Goal: Complete application form: Complete application form

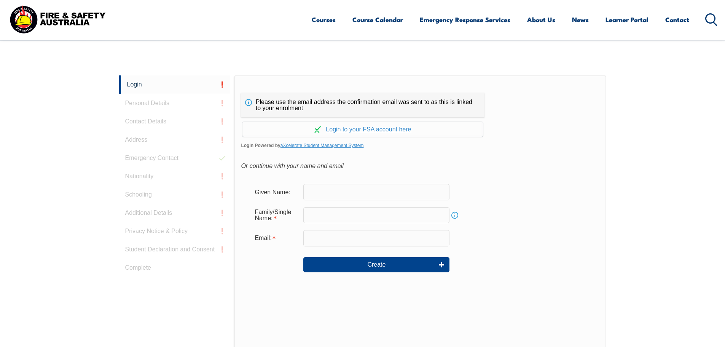
scroll to position [203, 0]
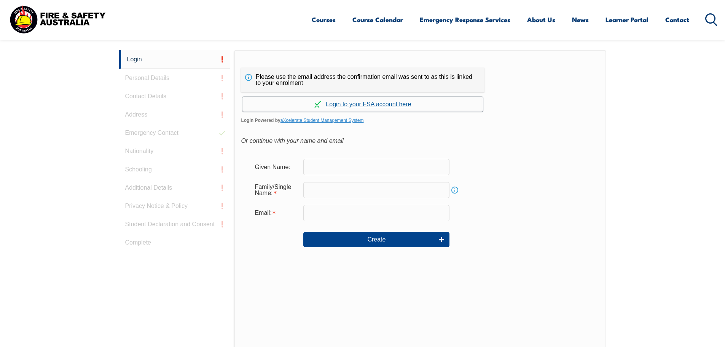
click at [388, 103] on link "Continue with aXcelerate" at bounding box center [363, 104] width 241 height 15
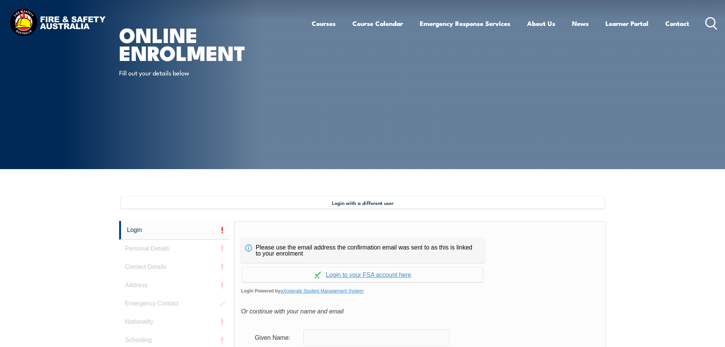
scroll to position [152, 0]
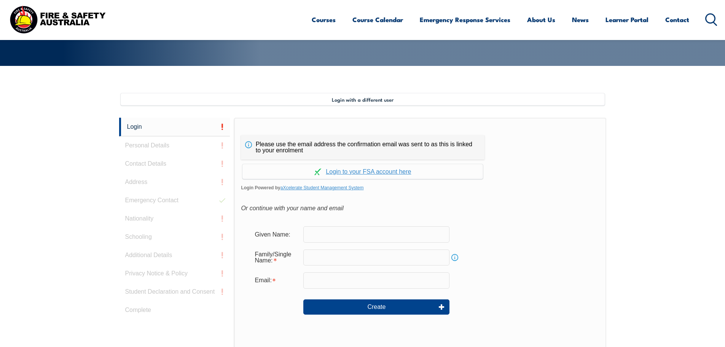
click at [164, 146] on div "Login Personal Details Contact Details Address Emergency Contact Nationality Sc…" at bounding box center [176, 308] width 115 height 380
click at [369, 170] on link "Continue with aXcelerate" at bounding box center [363, 171] width 241 height 15
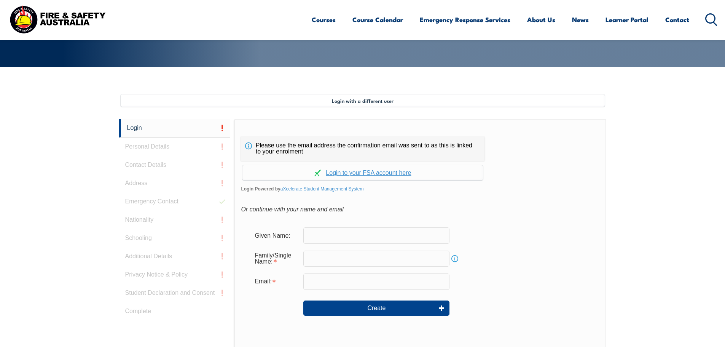
scroll to position [169, 0]
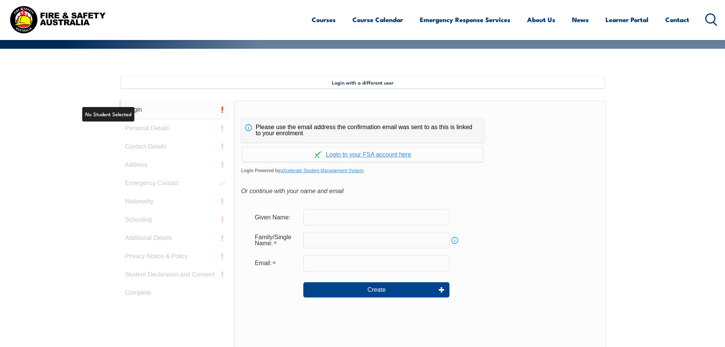
click at [139, 111] on link "Login" at bounding box center [174, 110] width 111 height 19
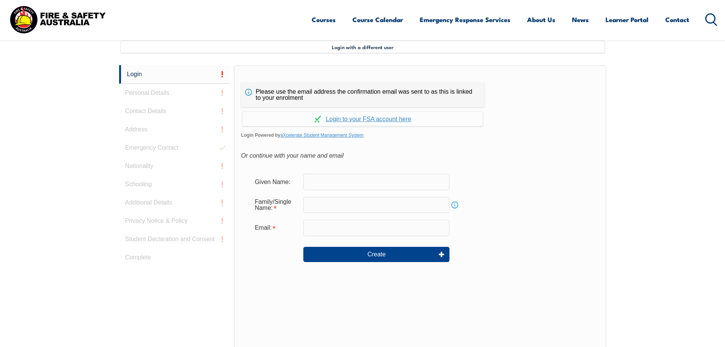
scroll to position [208, 0]
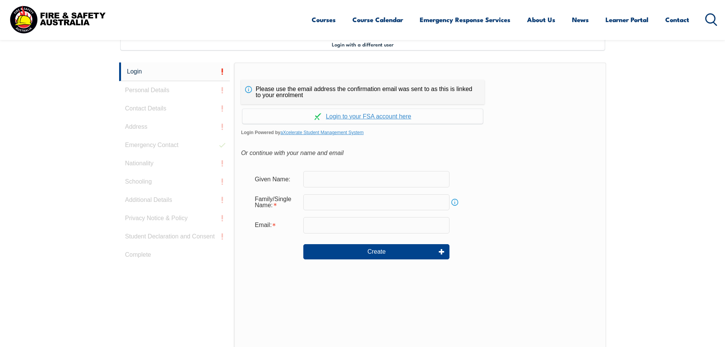
click at [327, 177] on input "text" at bounding box center [376, 179] width 146 height 16
type input "Shekhar"
click at [347, 204] on input "text" at bounding box center [376, 202] width 146 height 16
type input "[PERSON_NAME]"
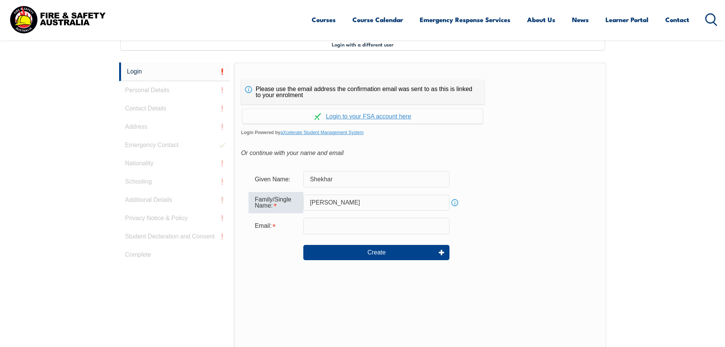
click at [352, 223] on input "email" at bounding box center [376, 226] width 146 height 16
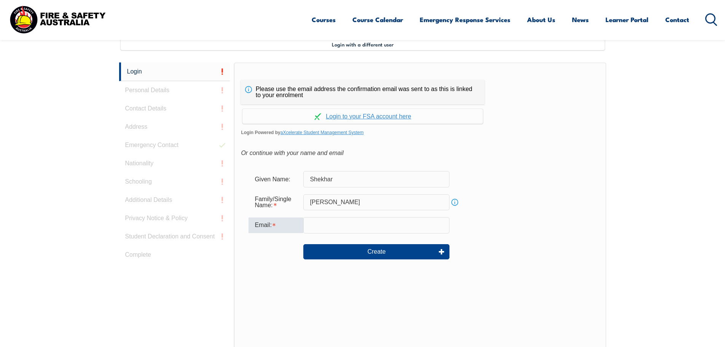
type input "[EMAIL_ADDRESS][PERSON_NAME][DOMAIN_NAME]"
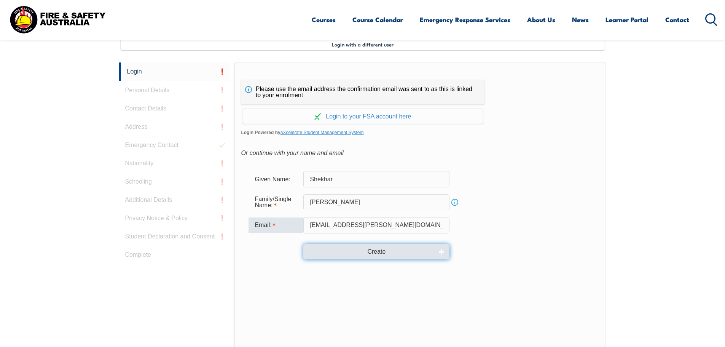
click at [377, 252] on button "Create" at bounding box center [376, 251] width 146 height 15
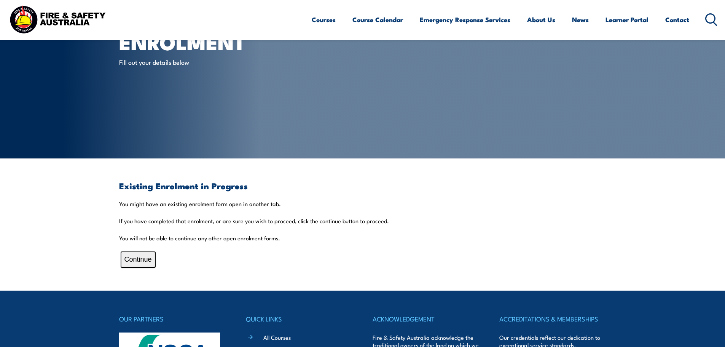
scroll to position [76, 0]
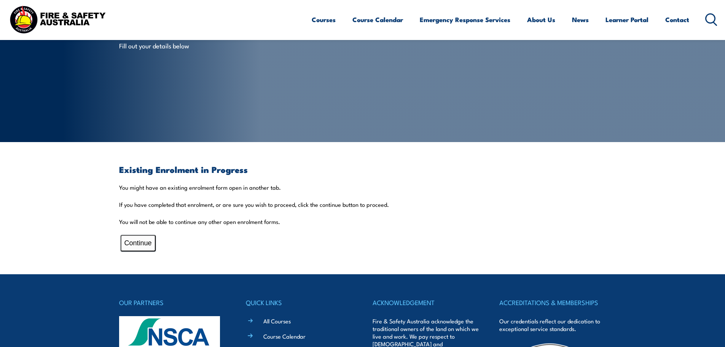
click at [132, 244] on button "Continue" at bounding box center [138, 243] width 35 height 16
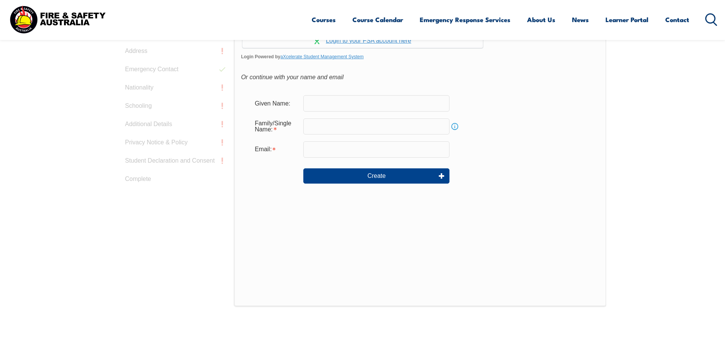
scroll to position [165, 0]
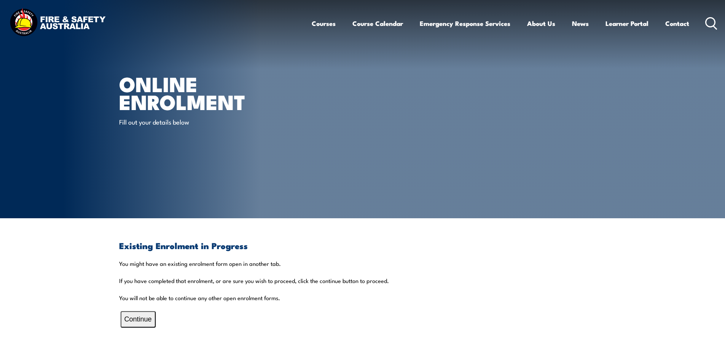
click at [188, 126] on p "Fill out your details below" at bounding box center [188, 121] width 139 height 9
click at [311, 138] on article "Online Enrolment Fill out your details below" at bounding box center [362, 109] width 487 height 218
click at [139, 321] on button "Continue" at bounding box center [138, 319] width 35 height 16
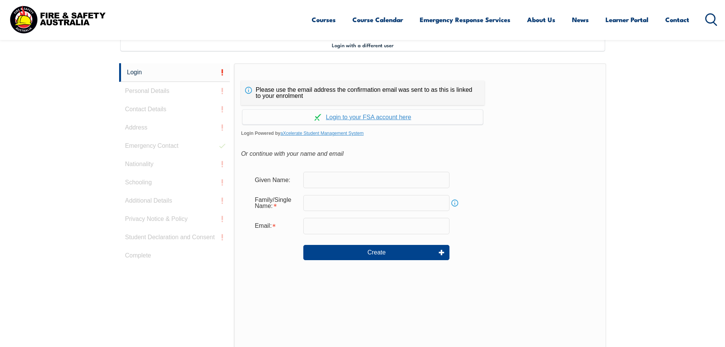
scroll to position [208, 0]
click at [324, 179] on input "text" at bounding box center [376, 179] width 146 height 16
type input "Shekhar"
click at [347, 201] on input "text" at bounding box center [376, 202] width 146 height 16
type input "Bastola"
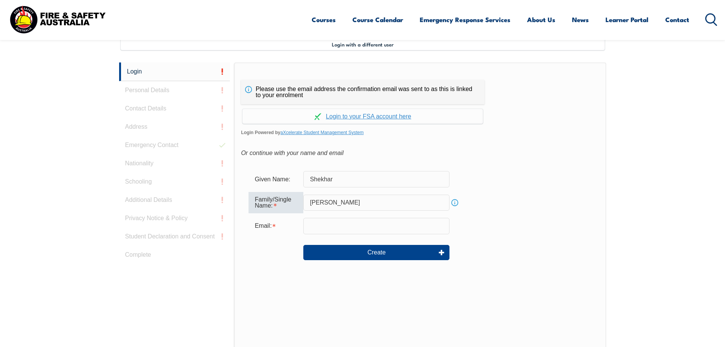
click at [348, 223] on input "email" at bounding box center [376, 226] width 146 height 16
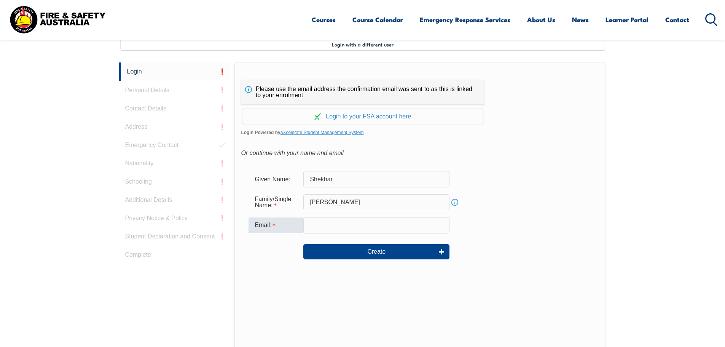
type input "shekhar.bastola@tollgroup.com.au"
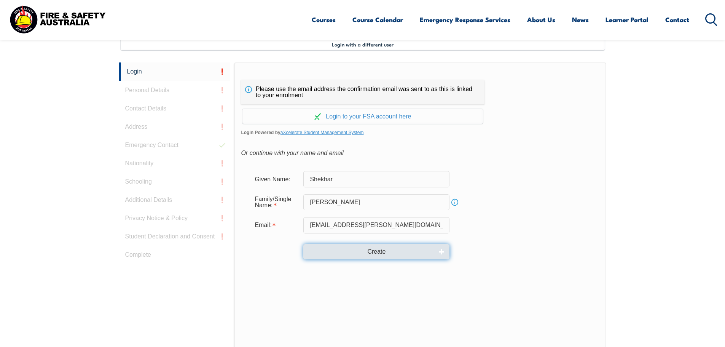
click at [382, 250] on button "Create" at bounding box center [376, 251] width 146 height 15
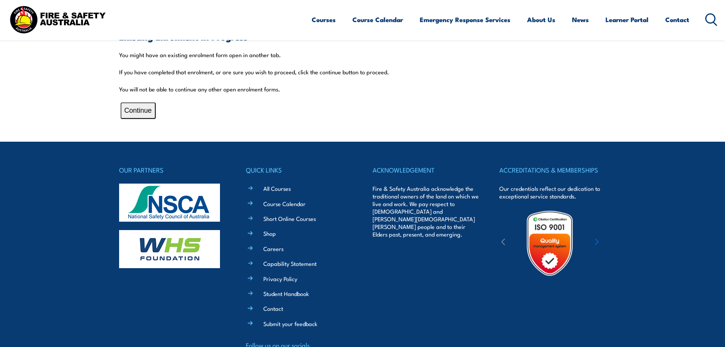
scroll to position [71, 0]
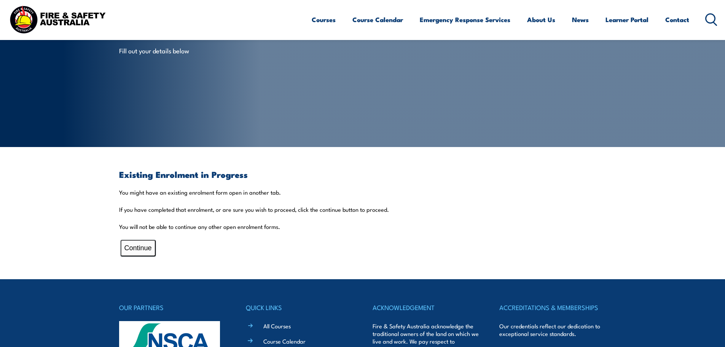
click at [146, 251] on button "Continue" at bounding box center [138, 248] width 35 height 16
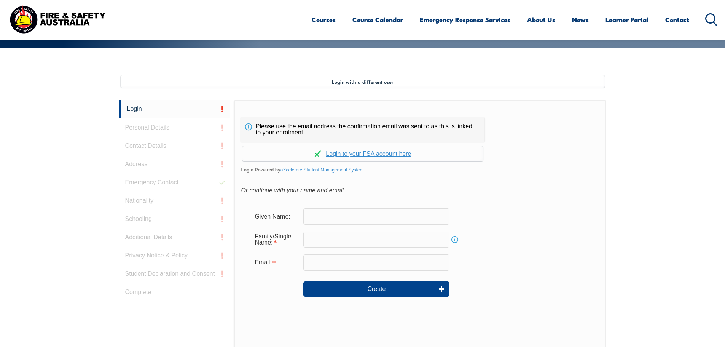
scroll to position [208, 0]
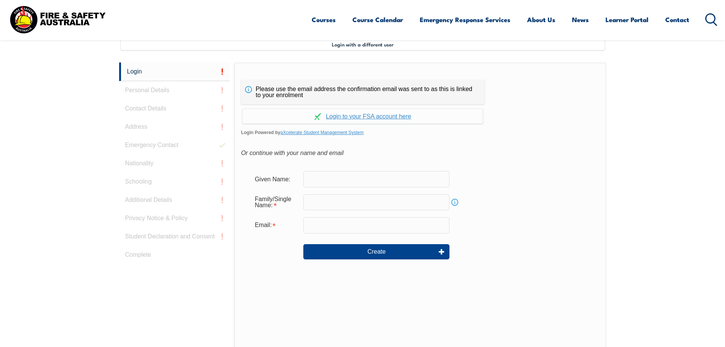
click at [454, 204] on link "Info" at bounding box center [455, 202] width 11 height 11
click at [455, 204] on link "Info" at bounding box center [455, 202] width 11 height 11
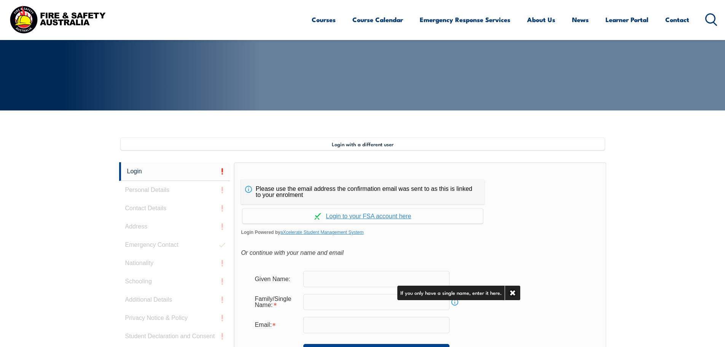
scroll to position [93, 0]
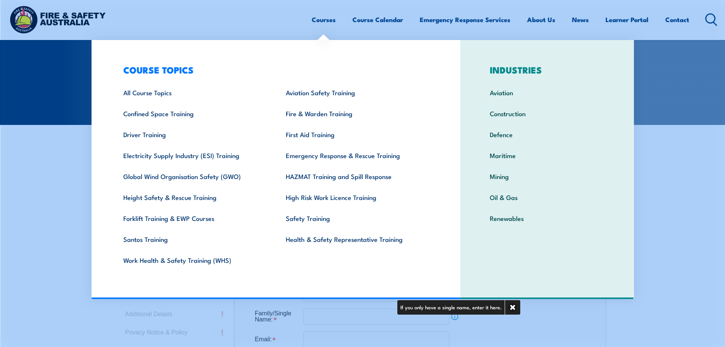
click at [316, 21] on link "Courses" at bounding box center [324, 20] width 24 height 20
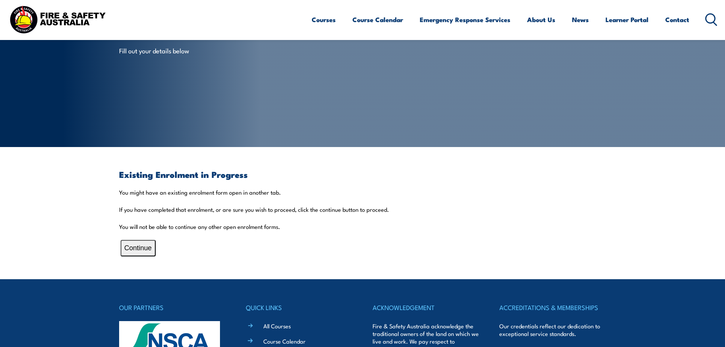
scroll to position [76, 0]
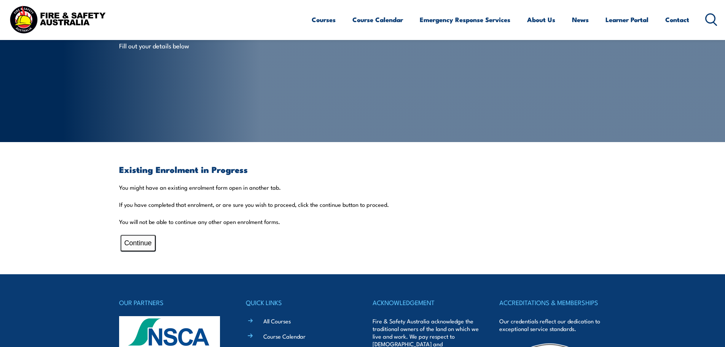
click at [142, 244] on button "Continue" at bounding box center [138, 243] width 35 height 16
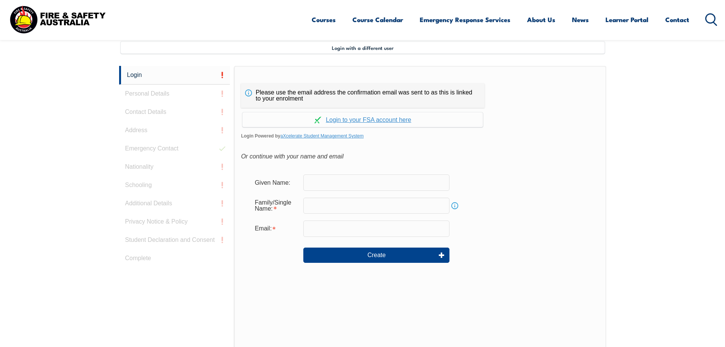
scroll to position [208, 0]
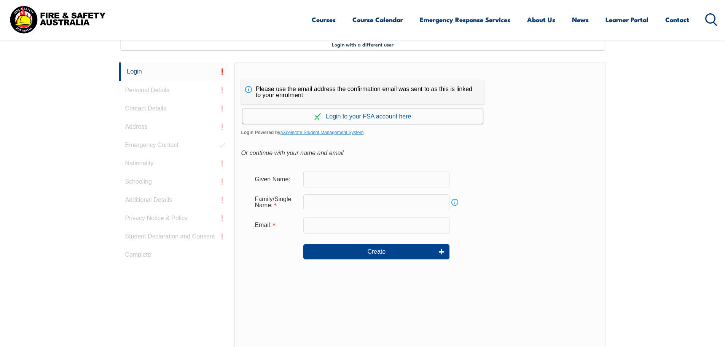
click at [390, 115] on link "Continue with aXcelerate" at bounding box center [363, 116] width 241 height 15
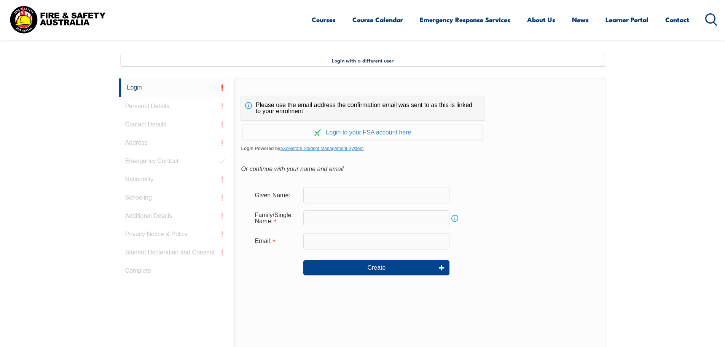
scroll to position [208, 0]
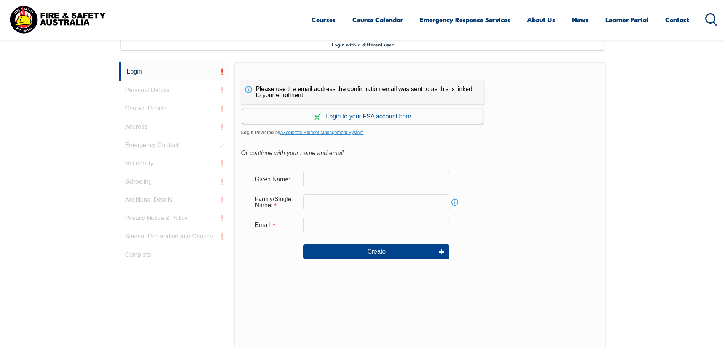
click at [389, 117] on link "Continue with aXcelerate" at bounding box center [363, 116] width 241 height 15
click at [360, 180] on input "text" at bounding box center [376, 179] width 146 height 16
type input "Shekhar"
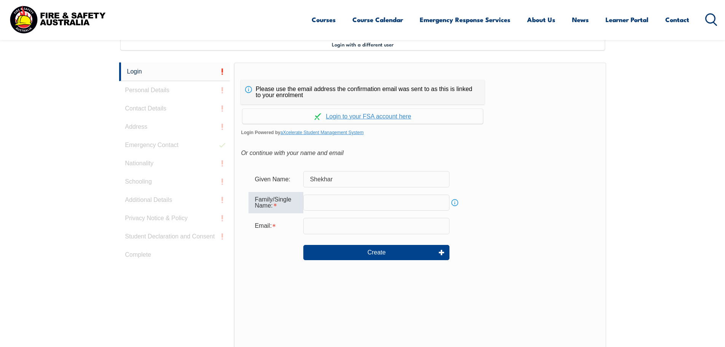
click at [360, 199] on input "text" at bounding box center [376, 203] width 146 height 16
type input "Bastola"
click at [393, 225] on input "email" at bounding box center [376, 226] width 146 height 16
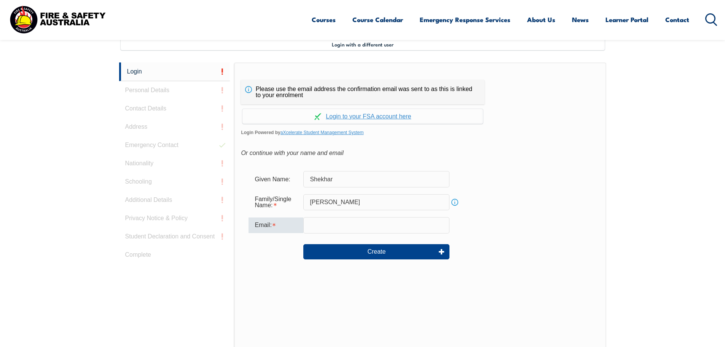
type input "shekhar.bastola@tollgroup.com.au"
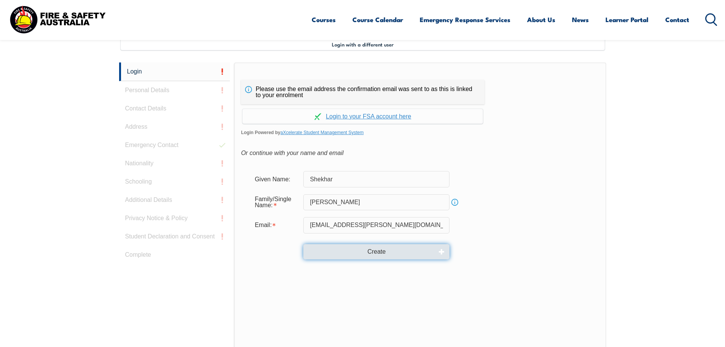
click at [443, 252] on button "Create" at bounding box center [376, 251] width 146 height 15
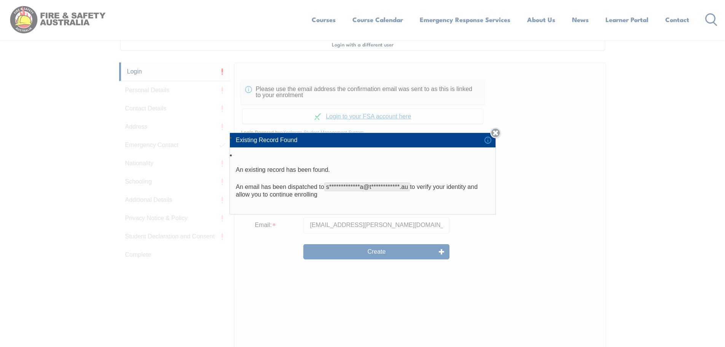
click at [500, 133] on link "Close" at bounding box center [495, 133] width 11 height 11
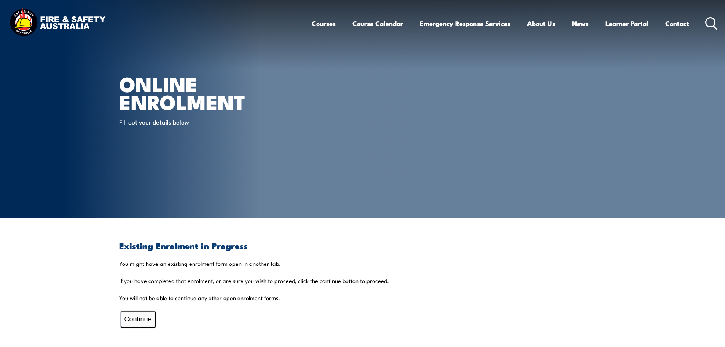
click at [145, 320] on button "Continue" at bounding box center [138, 319] width 35 height 16
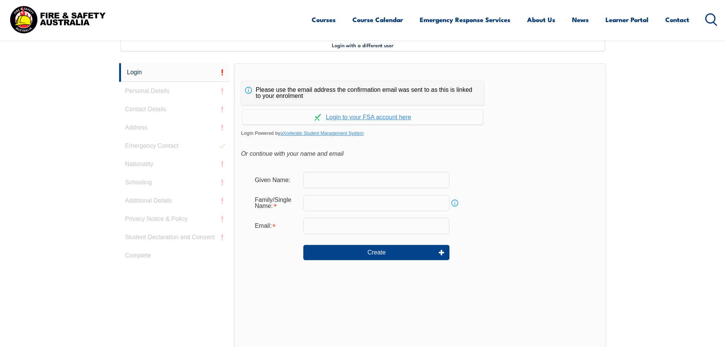
scroll to position [208, 0]
click at [131, 69] on link "Login" at bounding box center [174, 71] width 111 height 19
click at [137, 70] on link "Login" at bounding box center [174, 71] width 111 height 19
click at [330, 115] on link "Continue with aXcelerate" at bounding box center [363, 116] width 241 height 15
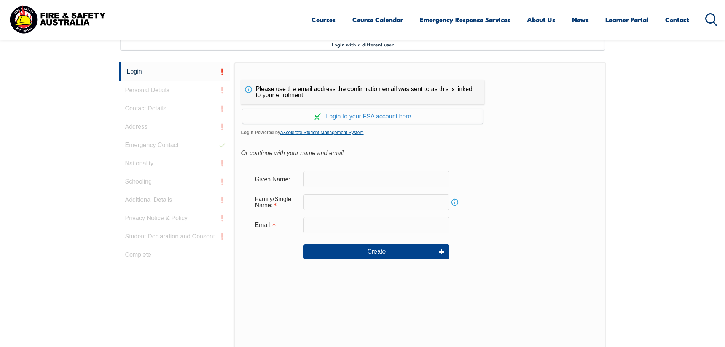
click at [349, 132] on link "aXcelerate Student Management System" at bounding box center [322, 132] width 83 height 5
